Goal: Task Accomplishment & Management: Manage account settings

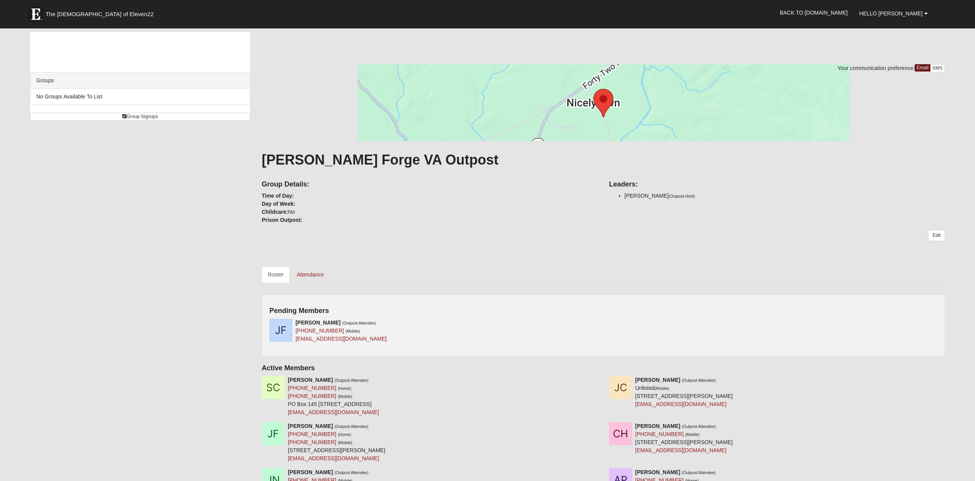
click at [727, 345] on div "[PERSON_NAME] (Outpost Attendee) [PHONE_NUMBER] (Mobile) [EMAIL_ADDRESS][DOMAIN…" at bounding box center [603, 333] width 679 height 30
click at [472, 319] on div "[PERSON_NAME] (Outpost Attendee) [PHONE_NUMBER] (Mobile) [EMAIL_ADDRESS][DOMAIN…" at bounding box center [434, 330] width 340 height 24
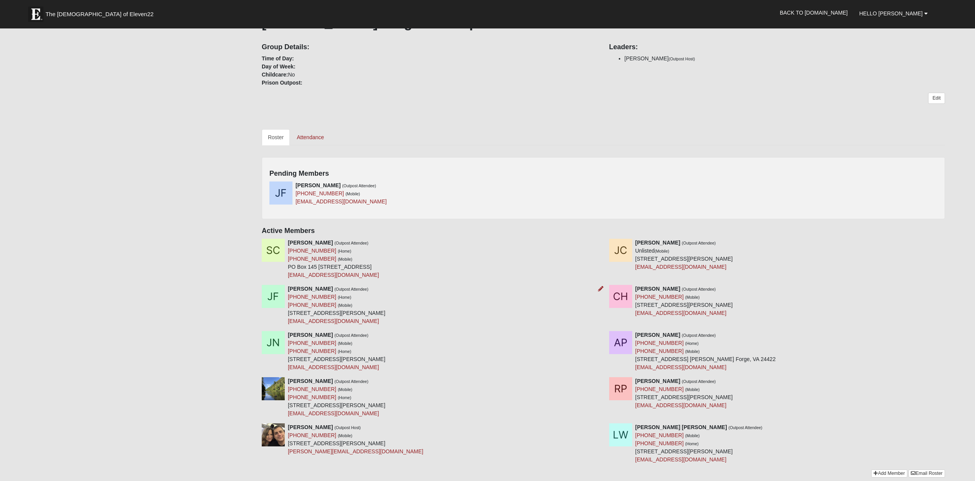
scroll to position [154, 0]
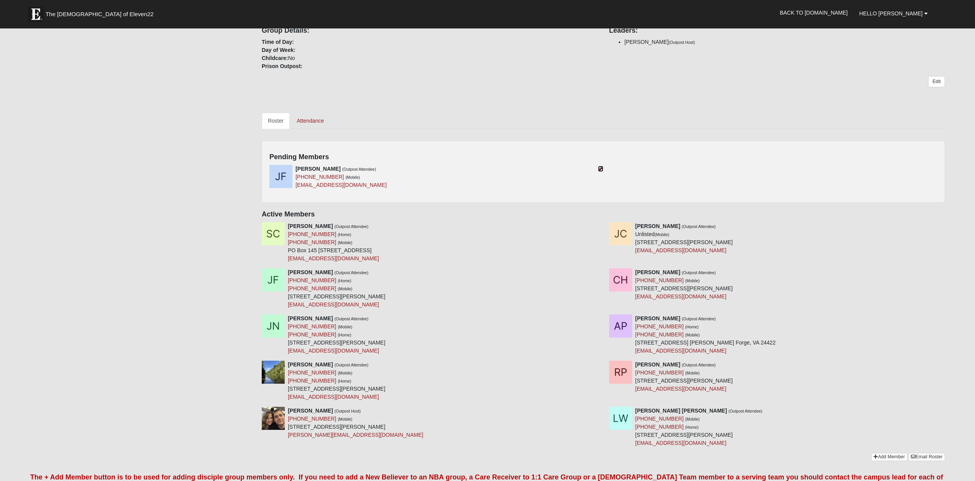
click at [599, 167] on icon at bounding box center [600, 168] width 5 height 5
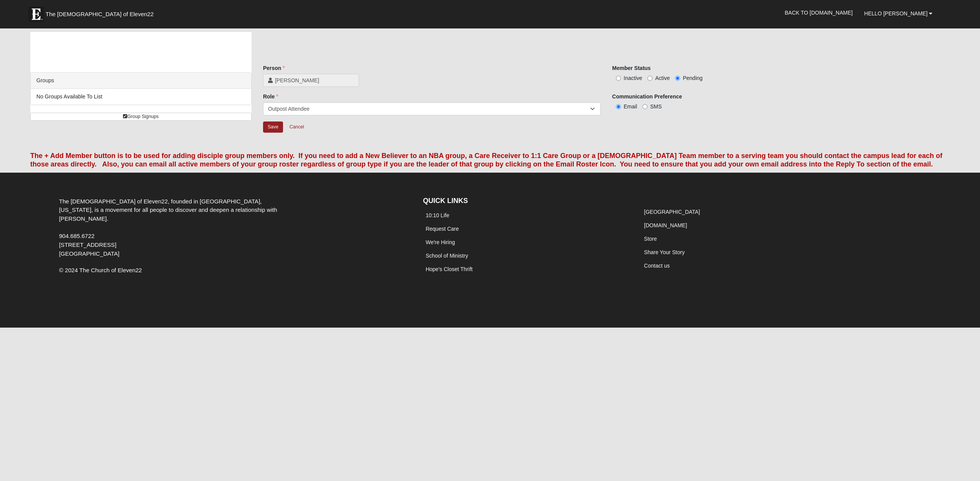
click at [660, 80] on span "Active" at bounding box center [662, 78] width 15 height 6
click at [653, 80] on input "Active" at bounding box center [650, 78] width 5 height 5
radio input "true"
click at [332, 110] on select "Outpost Host Outpost CoHost Outpost Attendee" at bounding box center [432, 108] width 338 height 13
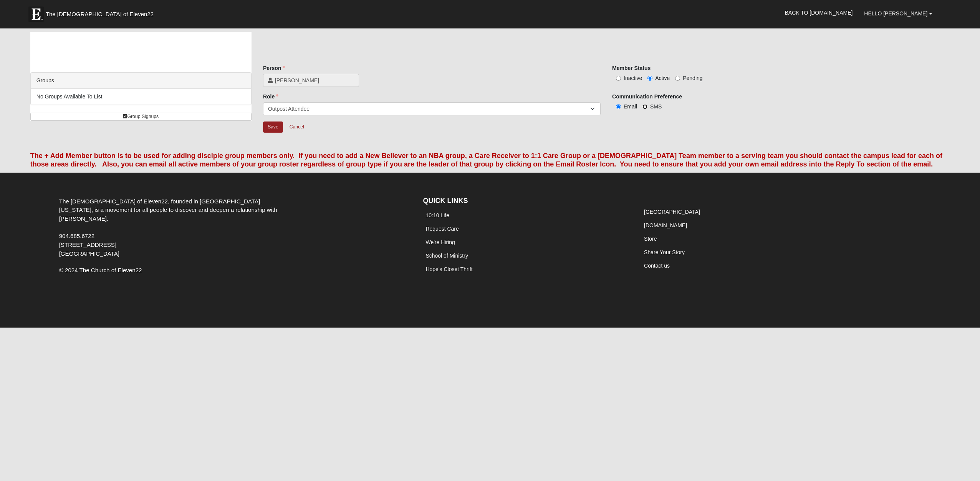
click at [646, 107] on input "SMS" at bounding box center [645, 106] width 5 height 5
radio input "true"
click at [630, 106] on span "Email" at bounding box center [630, 106] width 13 height 6
click at [621, 106] on input "Email" at bounding box center [618, 106] width 5 height 5
radio input "true"
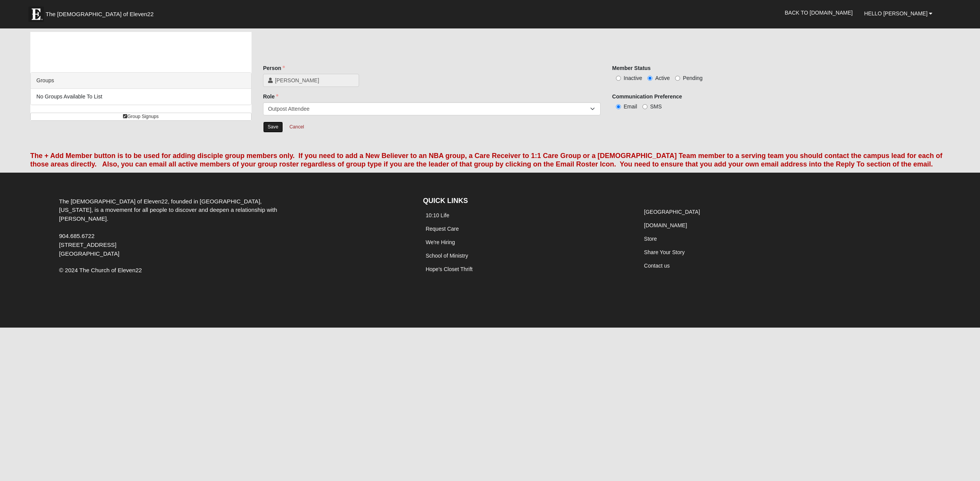
click at [267, 128] on input "Save" at bounding box center [273, 126] width 20 height 11
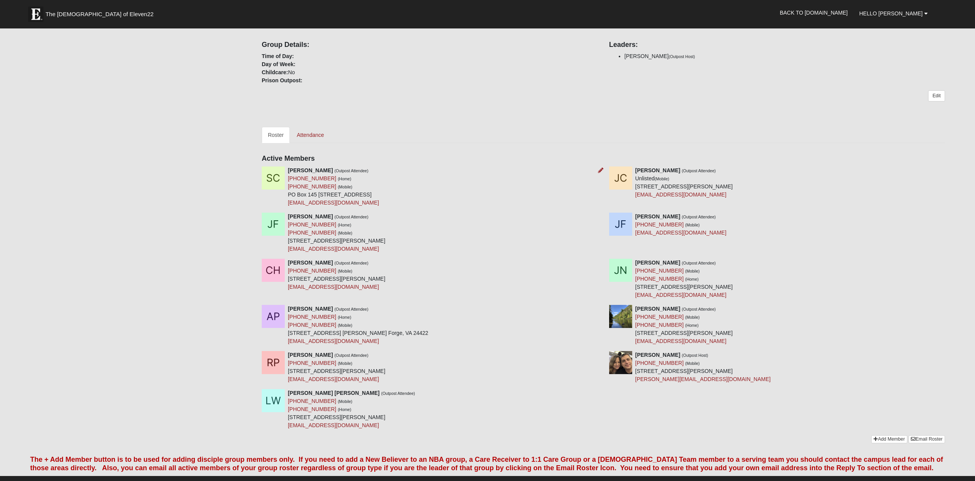
scroll to position [154, 0]
